Goal: Task Accomplishment & Management: Manage account settings

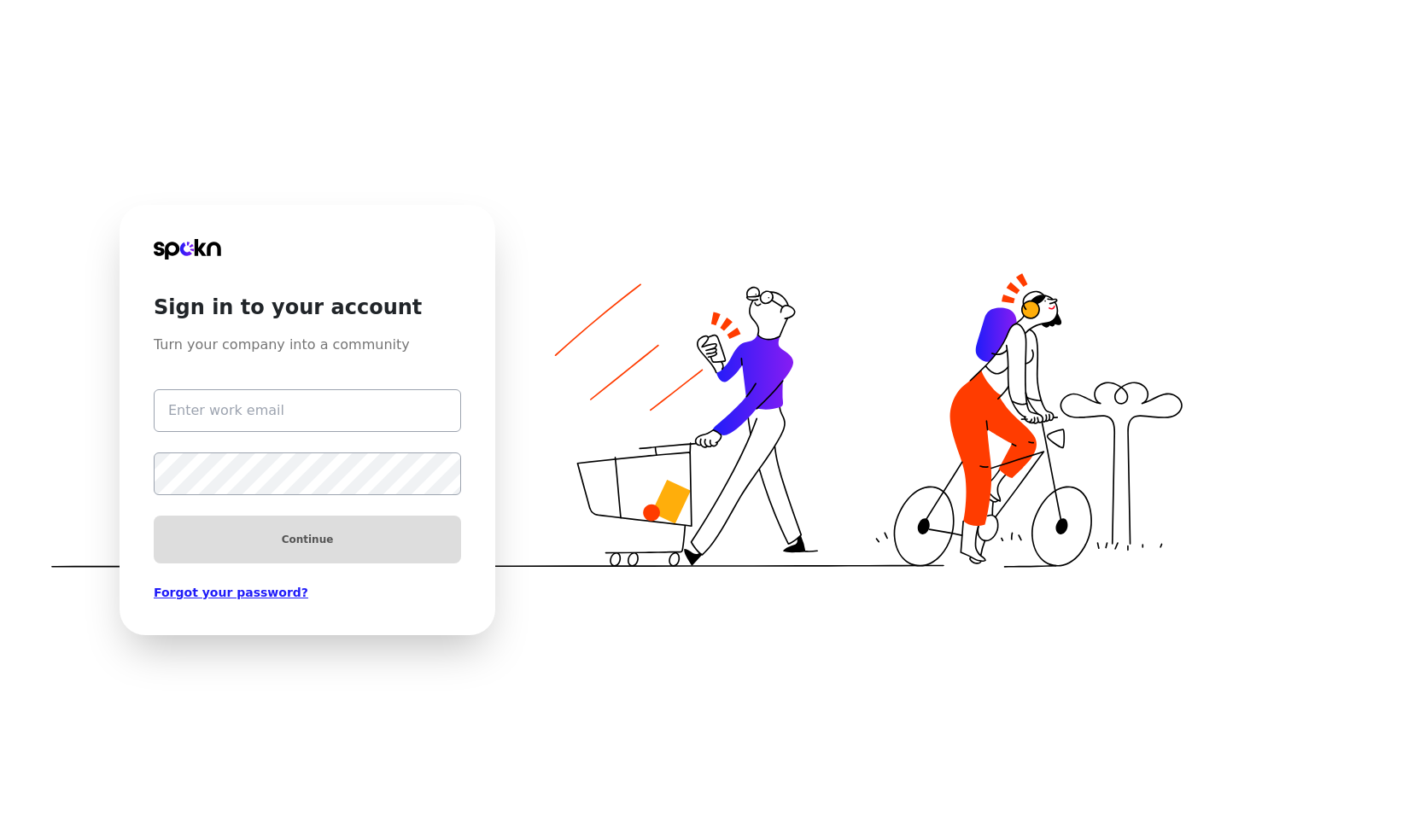
click at [178, 239] on div "Sign in to your account Turn your company into a community Continue Forgot your…" at bounding box center [306, 419] width 375 height 429
click at [174, 249] on icon at bounding box center [187, 250] width 67 height 20
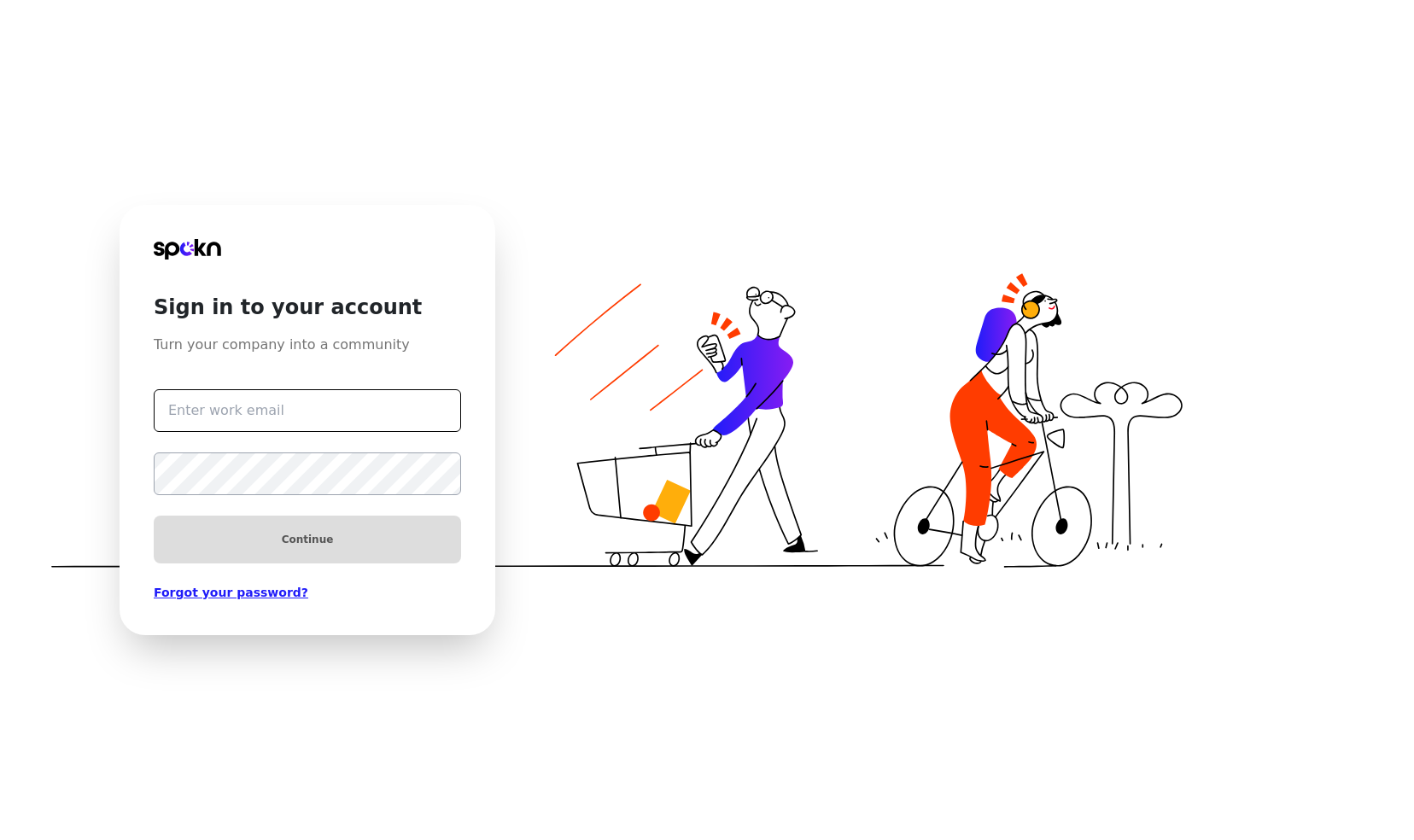
click at [271, 408] on input "text" at bounding box center [307, 411] width 307 height 43
type input "[DOMAIN_NAME][EMAIL_ADDRESS][PERSON_NAME][DOMAIN_NAME]"
click at [645, 567] on icon at bounding box center [617, 420] width 1131 height 308
